Goal: Task Accomplishment & Management: Use online tool/utility

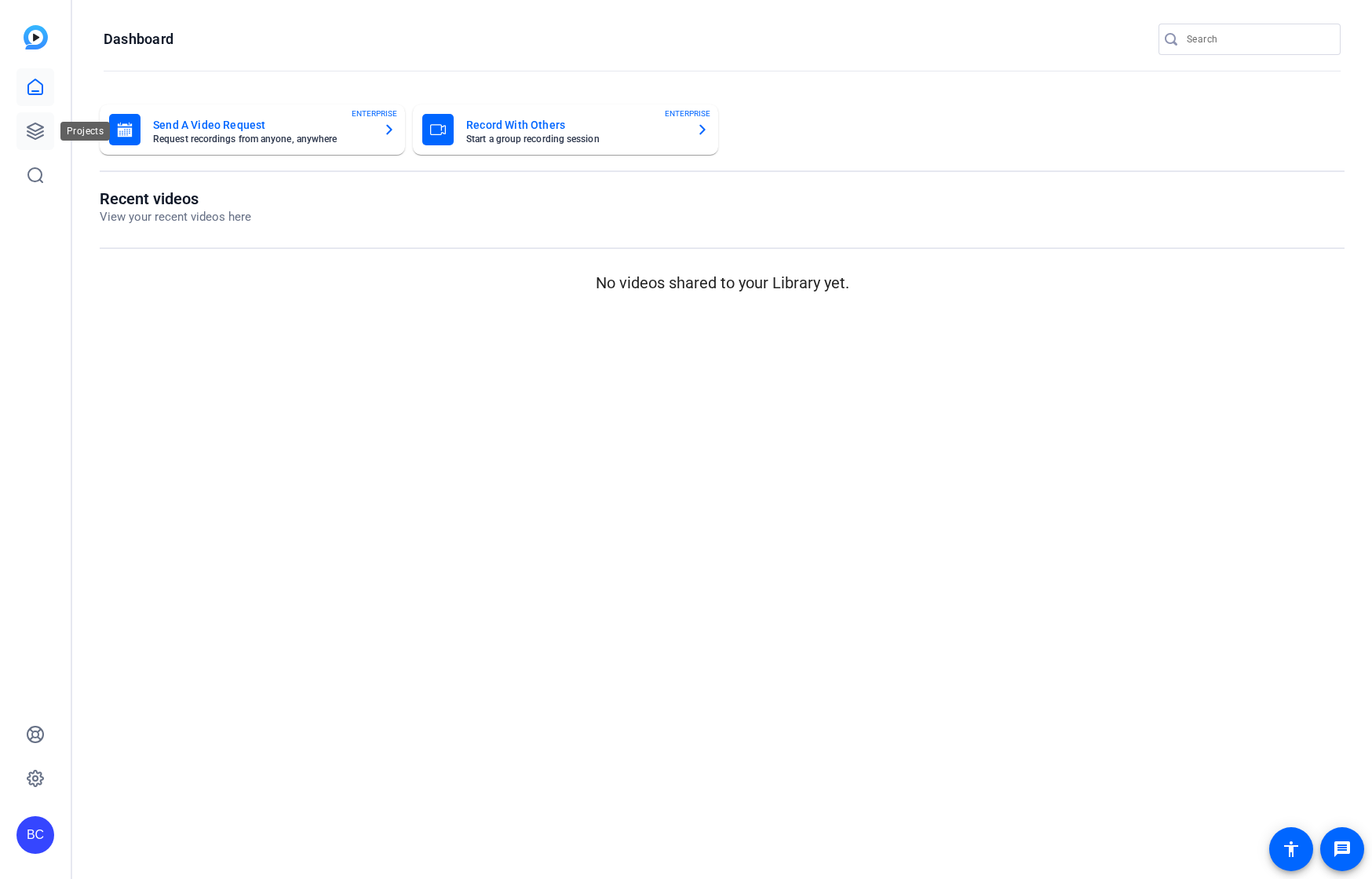
click at [39, 127] on icon at bounding box center [35, 131] width 19 height 19
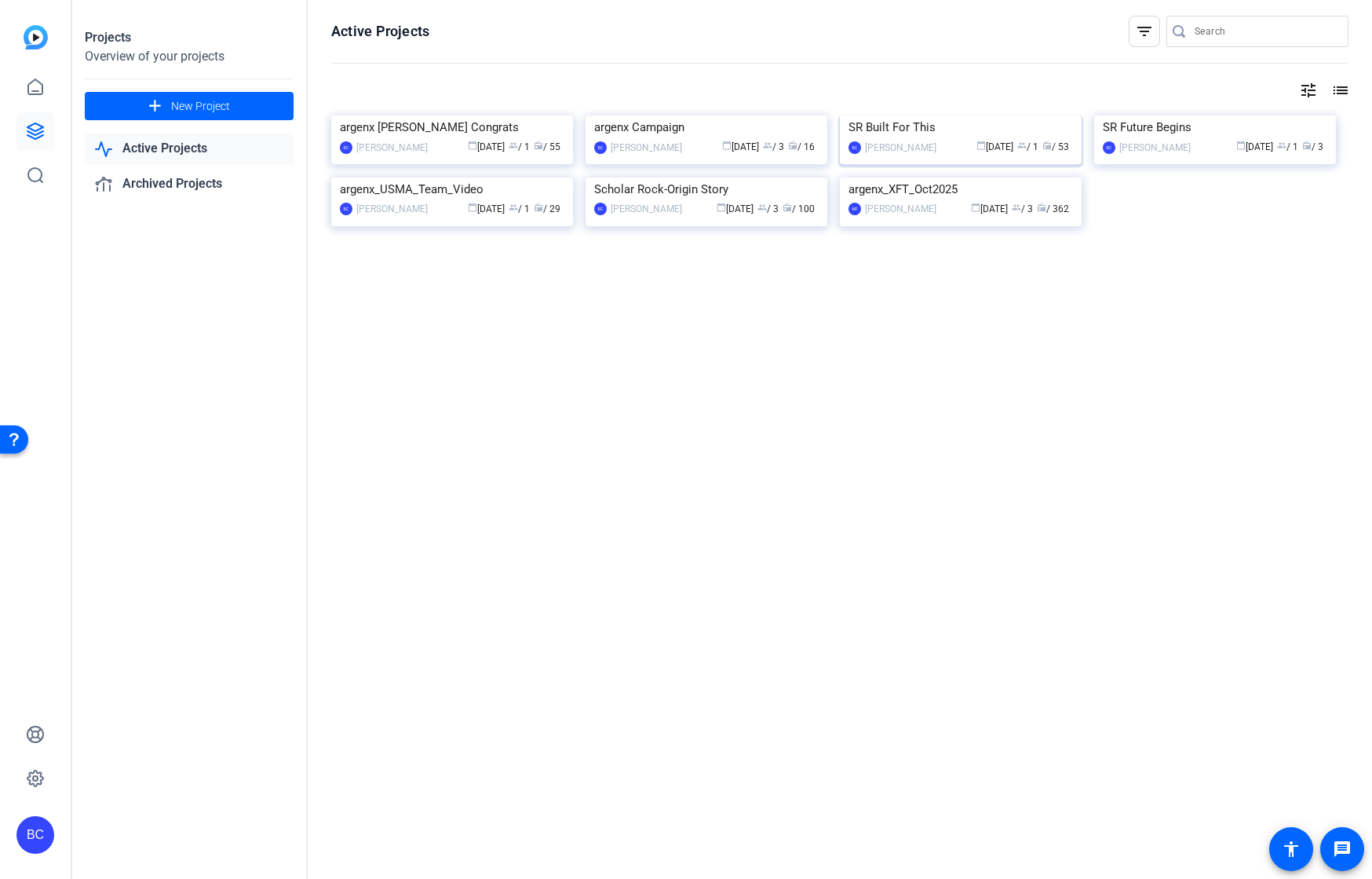
click at [886, 116] on img at bounding box center [960, 116] width 242 height 0
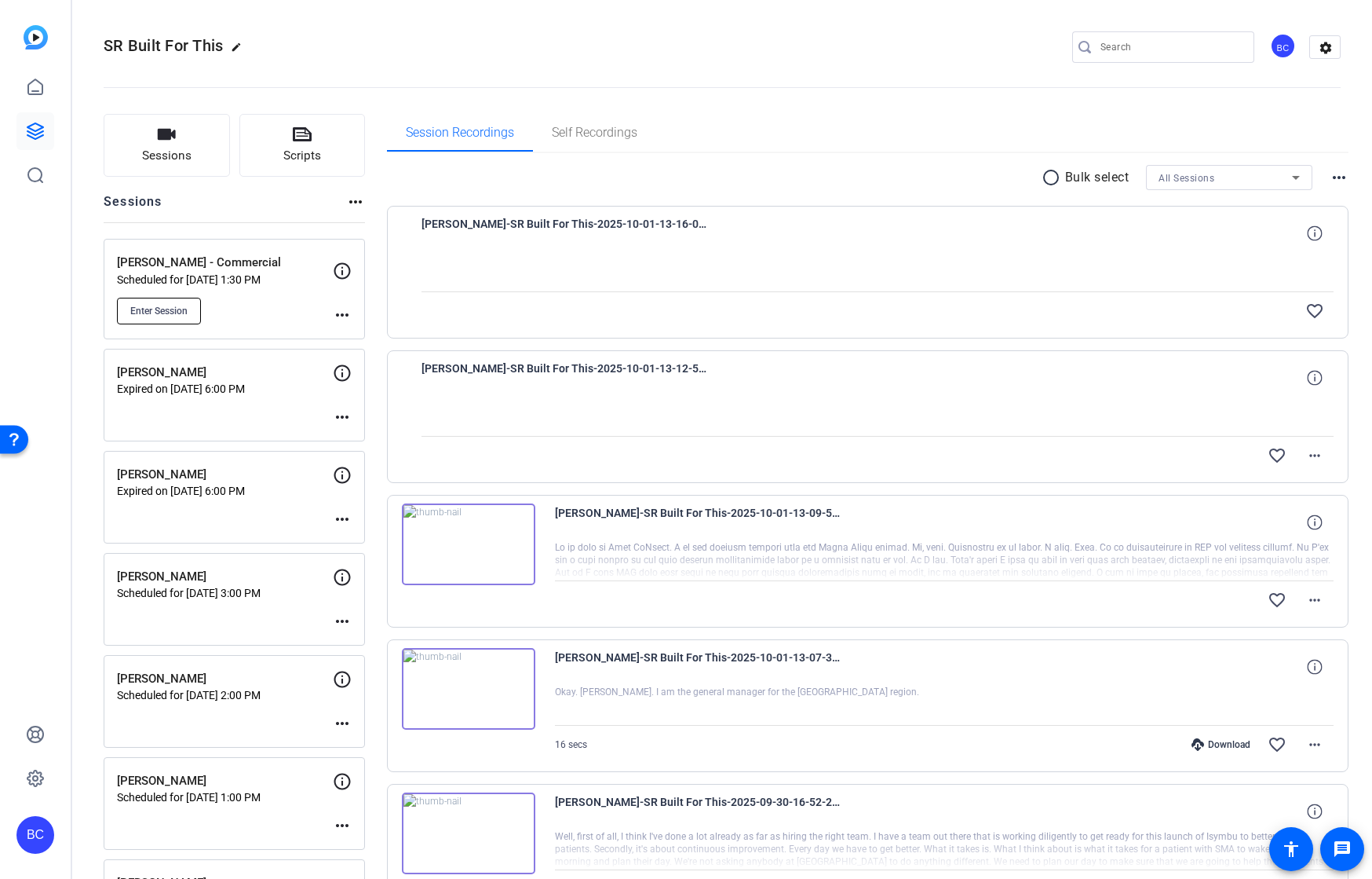
click at [157, 313] on span "Enter Session" at bounding box center [159, 311] width 57 height 13
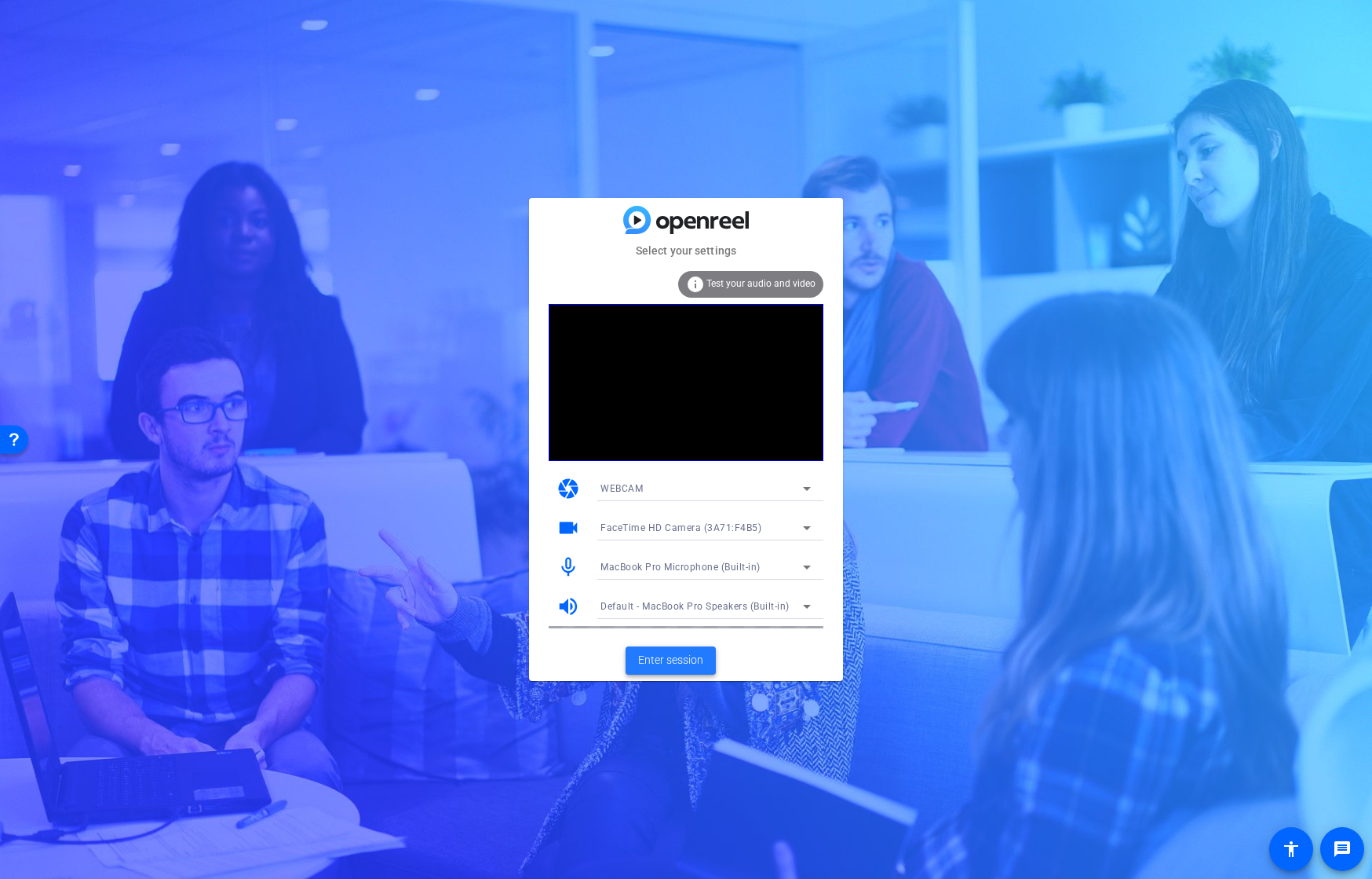
click at [646, 655] on span "Enter session" at bounding box center [670, 660] width 65 height 17
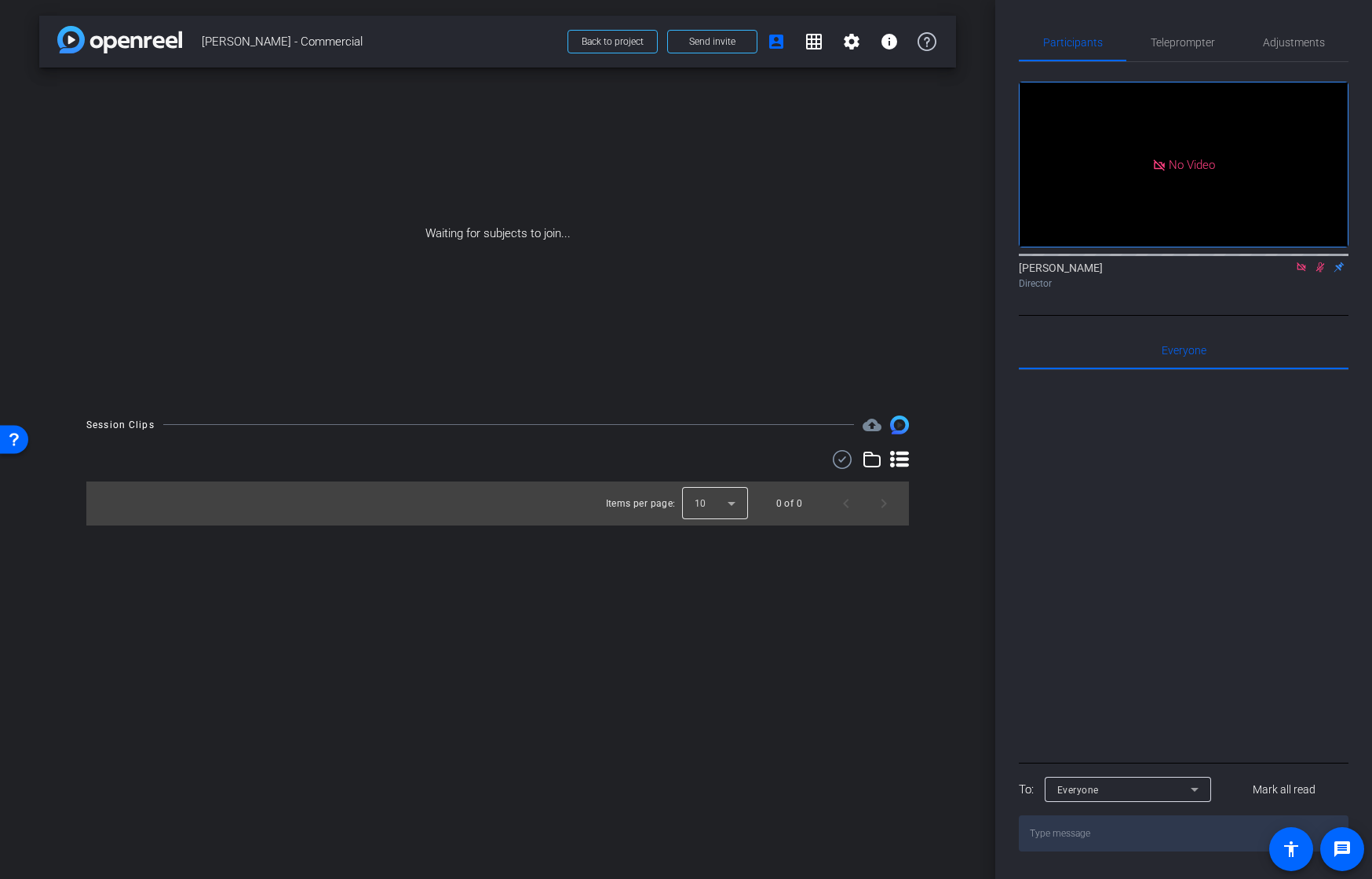
click at [711, 504] on div at bounding box center [715, 503] width 66 height 38
click at [711, 595] on mat-option "25" at bounding box center [715, 588] width 66 height 25
click at [572, 592] on div "arrow_back [PERSON_NAME] - Commercial Back to project Send invite account_box g…" at bounding box center [497, 439] width 995 height 879
click at [607, 47] on span at bounding box center [613, 42] width 89 height 38
